Goal: Task Accomplishment & Management: Complete application form

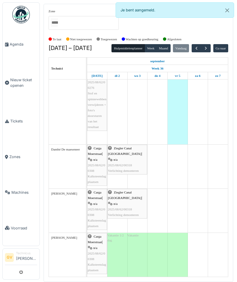
scroll to position [276, 0]
click at [210, 47] on button "button" at bounding box center [206, 48] width 10 height 8
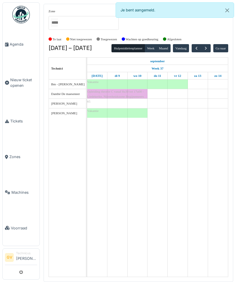
scroll to position [0, 0]
click at [208, 48] on span "button" at bounding box center [205, 48] width 5 height 5
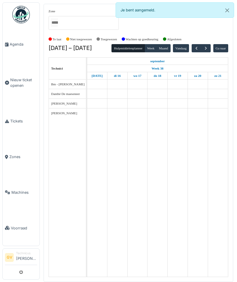
click at [18, 47] on span "Agenda" at bounding box center [23, 45] width 27 height 6
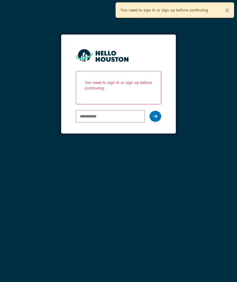
click at [92, 114] on input "email" at bounding box center [110, 116] width 69 height 12
type input "**********"
click at [159, 118] on div at bounding box center [155, 116] width 12 height 11
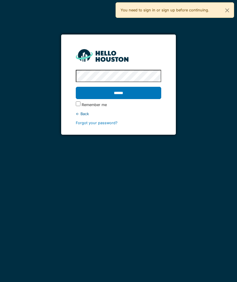
click at [97, 94] on input "******" at bounding box center [118, 93] width 85 height 12
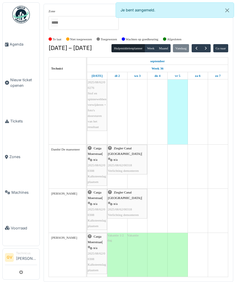
scroll to position [276, 0]
click at [210, 48] on button "button" at bounding box center [206, 48] width 10 height 8
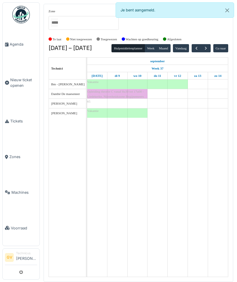
scroll to position [0, 0]
click at [208, 48] on span "button" at bounding box center [205, 48] width 5 height 5
